Goal: Subscribe to service/newsletter

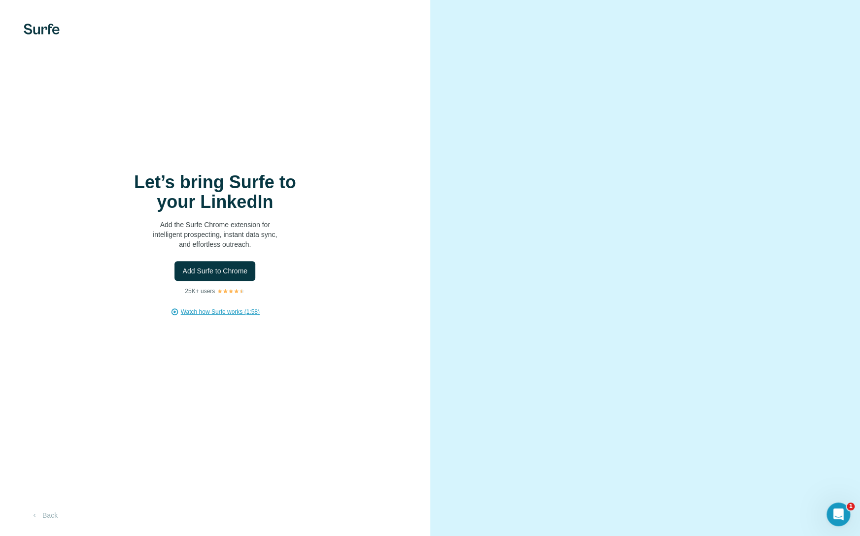
click at [245, 316] on span "Watch how Surfe works (1:58)" at bounding box center [220, 312] width 79 height 9
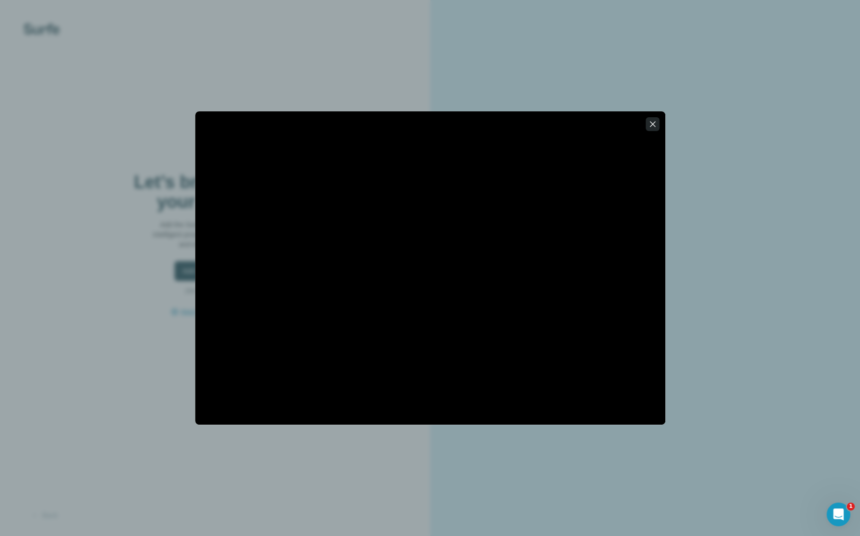
click at [653, 125] on icon "button" at bounding box center [652, 123] width 5 height 5
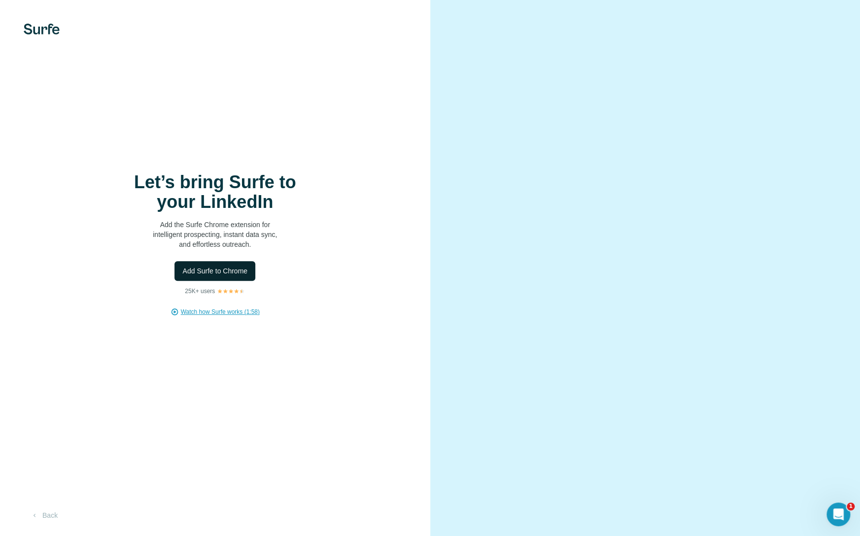
click at [246, 271] on span "Add Surfe to Chrome" at bounding box center [214, 271] width 65 height 10
click at [230, 274] on span "Add Surfe to Chrome" at bounding box center [214, 271] width 65 height 10
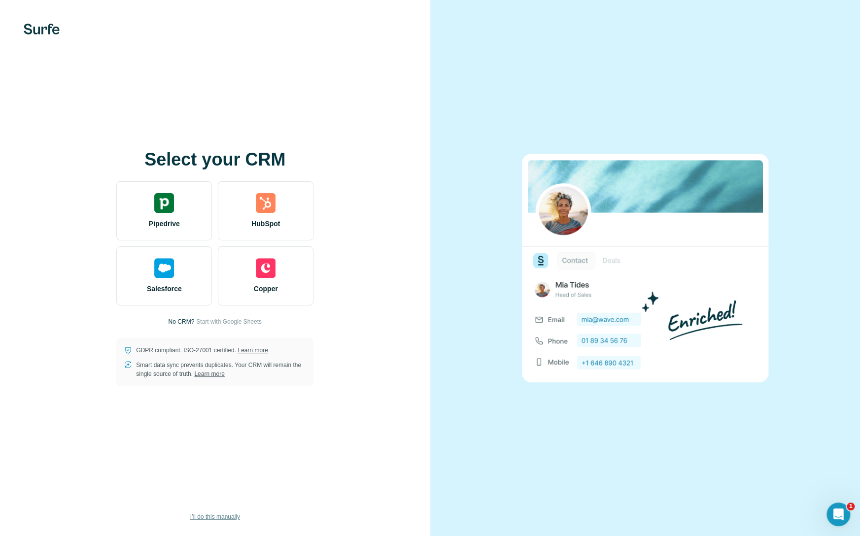
click at [223, 514] on span "I’ll do this manually" at bounding box center [215, 517] width 50 height 9
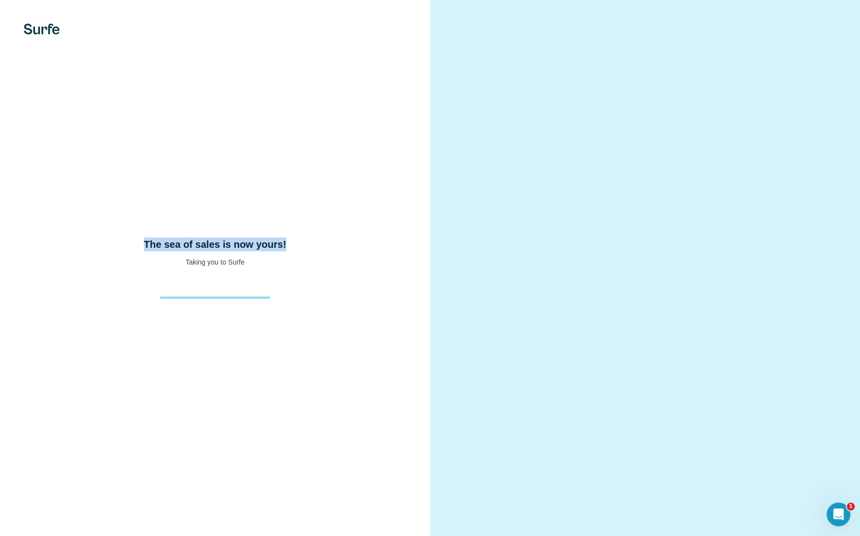
drag, startPoint x: 152, startPoint y: 241, endPoint x: 317, endPoint y: 273, distance: 168.3
click at [317, 273] on div "The sea of sales is now yours! Taking you to Surfe" at bounding box center [215, 268] width 430 height 536
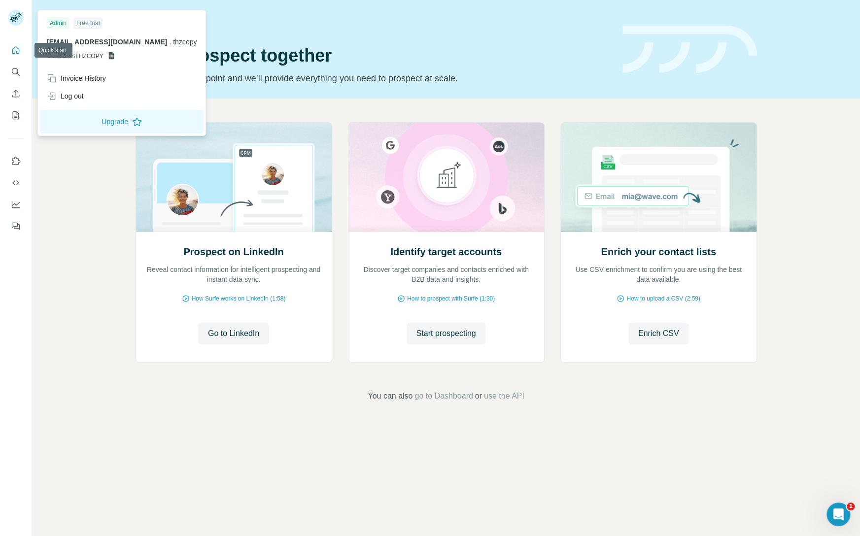
click at [14, 51] on icon "Quick start" at bounding box center [16, 50] width 10 height 10
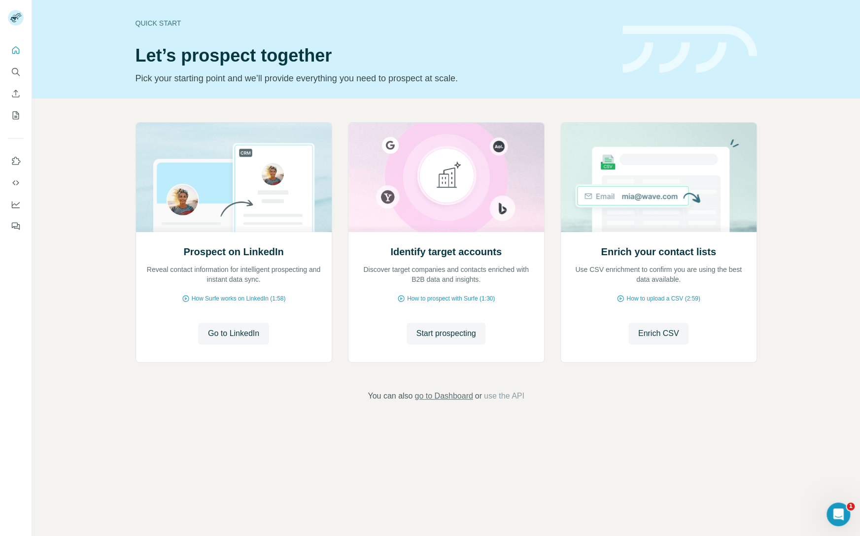
click at [465, 393] on span "go to Dashboard" at bounding box center [444, 397] width 58 height 12
click at [460, 402] on span "go to Dashboard" at bounding box center [444, 397] width 58 height 12
click at [825, 536] on div at bounding box center [430, 536] width 860 height 0
click at [311, 53] on h1 "Let’s prospect together" at bounding box center [373, 56] width 475 height 20
click at [423, 536] on div at bounding box center [430, 536] width 860 height 0
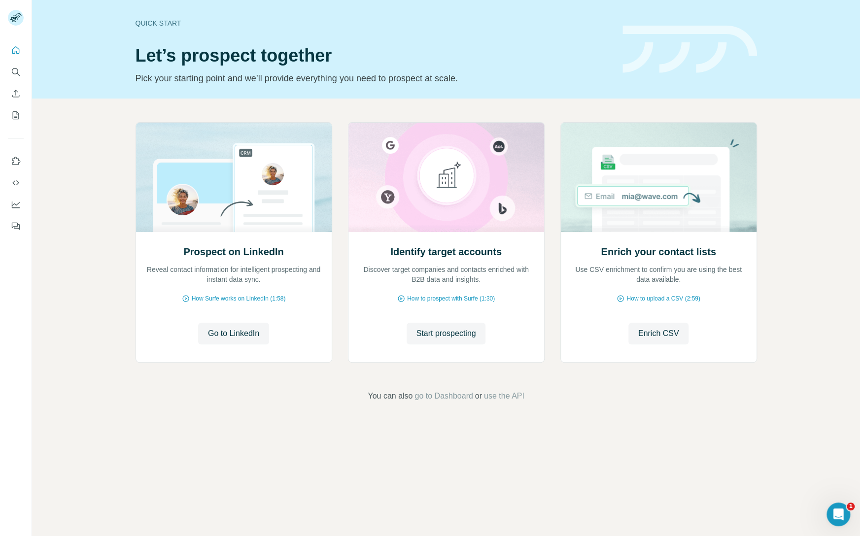
click at [438, 536] on div at bounding box center [430, 536] width 860 height 0
click at [835, 536] on div at bounding box center [430, 536] width 860 height 0
